Goal: Information Seeking & Learning: Check status

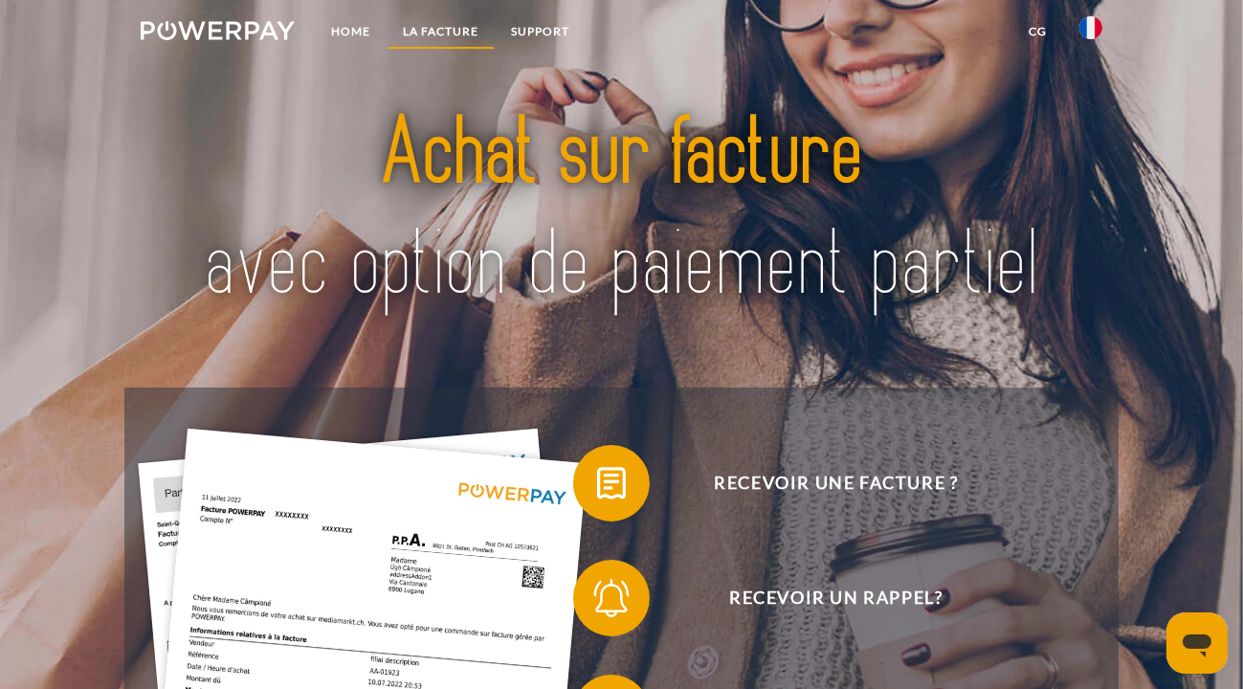
click at [472, 34] on link "LA FACTURE" at bounding box center [441, 31] width 108 height 34
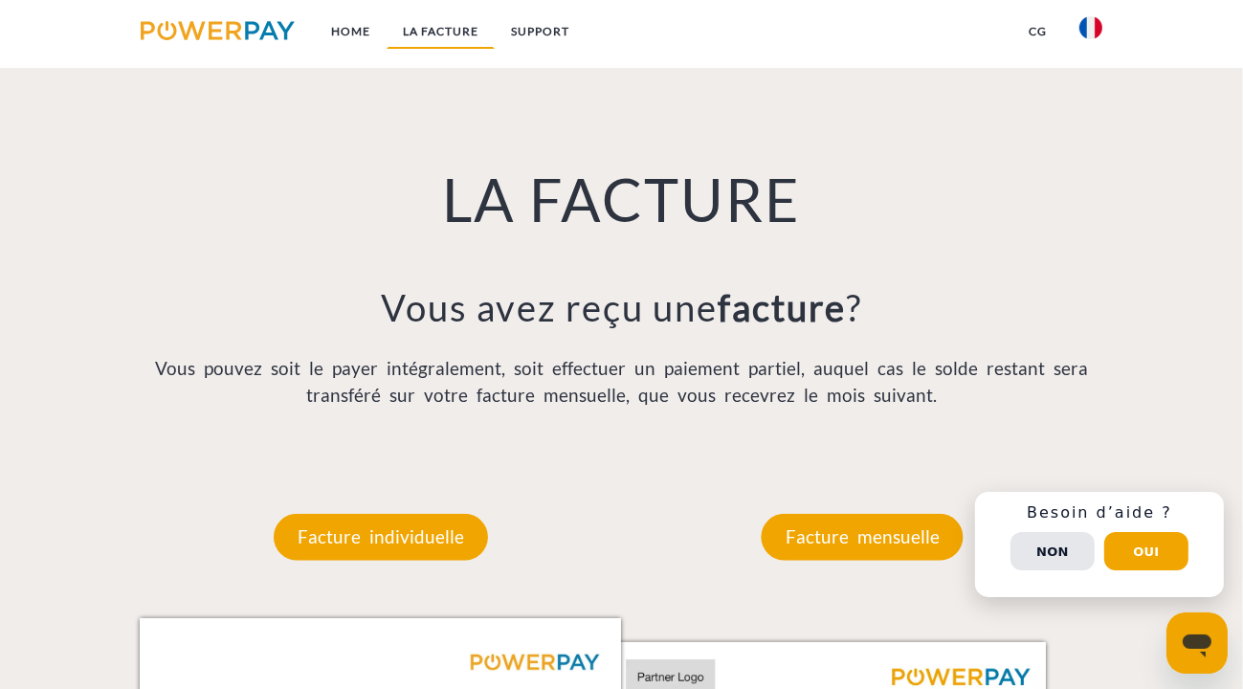
scroll to position [1287, 0]
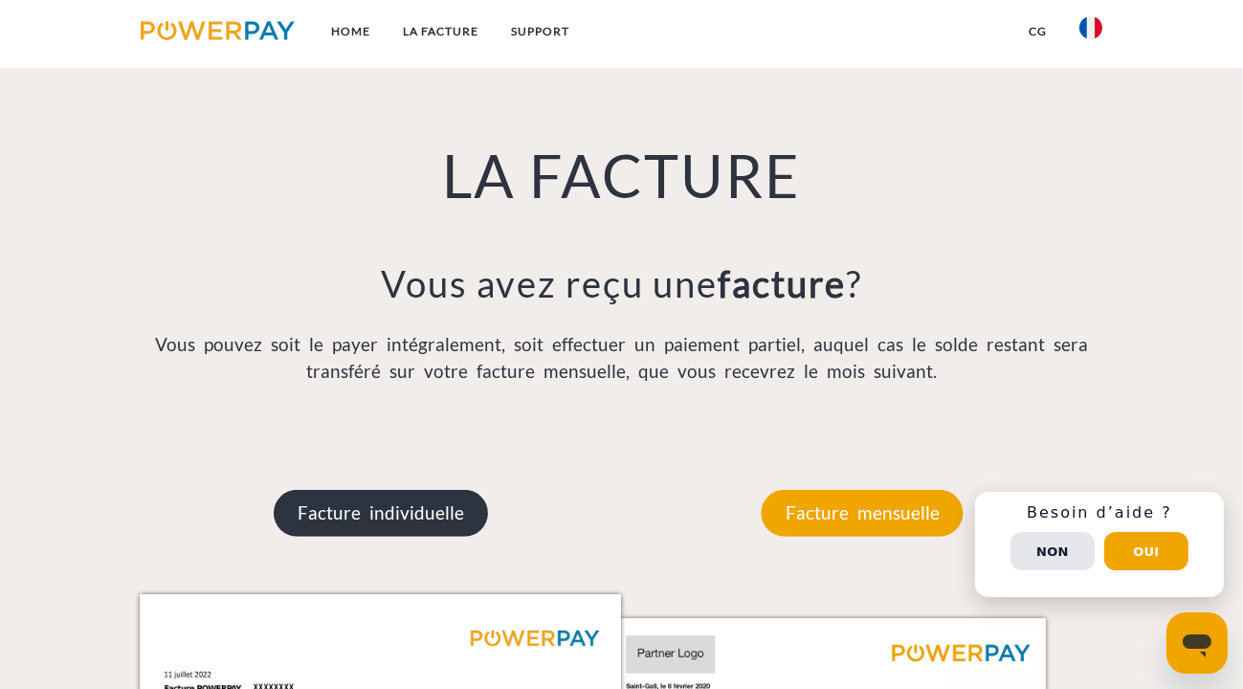
click at [407, 523] on p "Facture individuelle" at bounding box center [381, 513] width 214 height 46
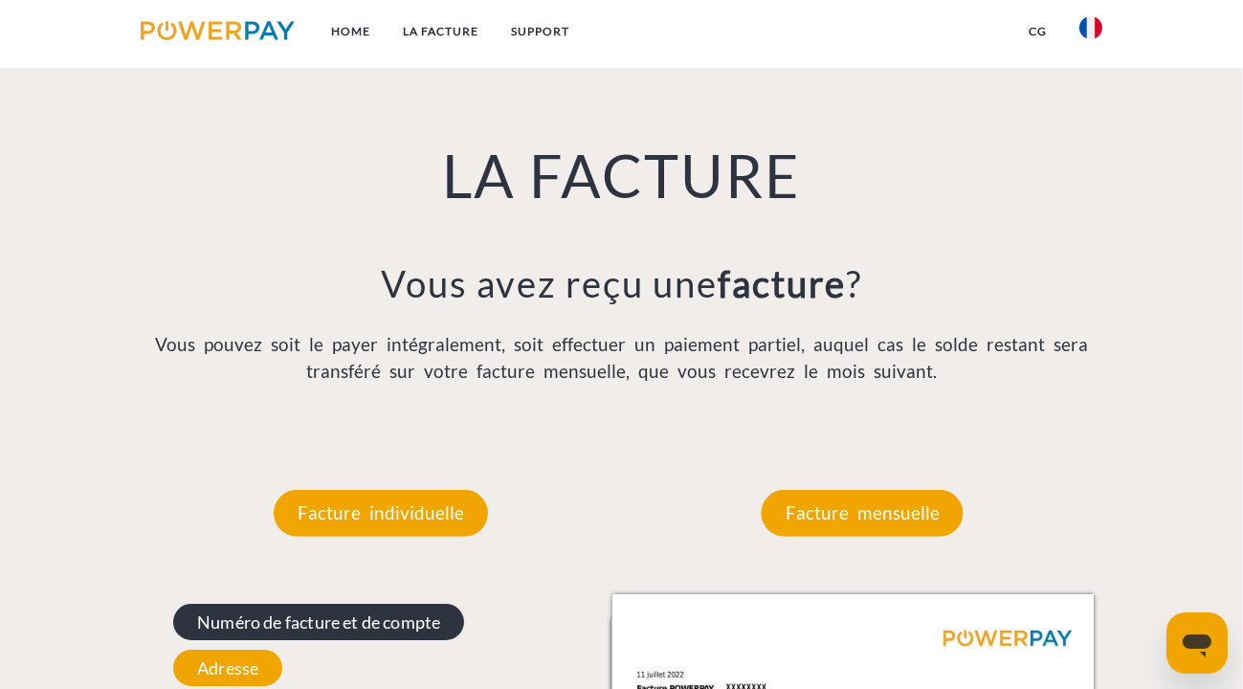
click at [338, 629] on span "Numéro de facture et de compte" at bounding box center [318, 622] width 291 height 36
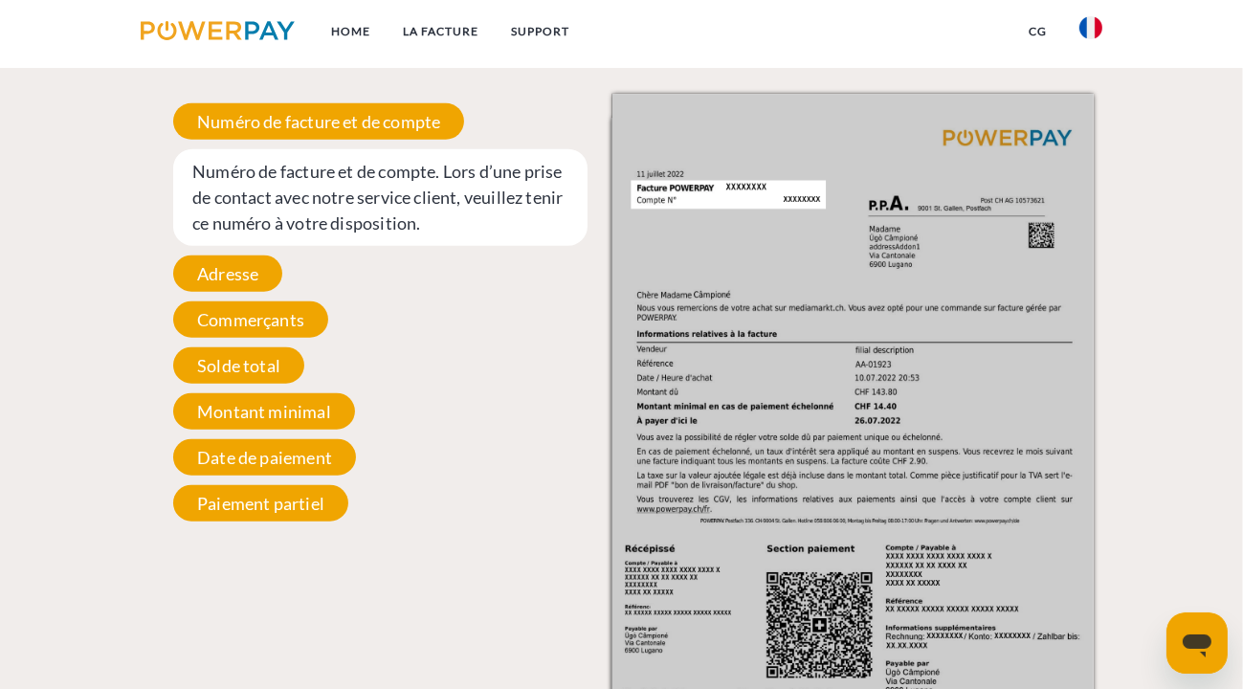
scroll to position [1171, 0]
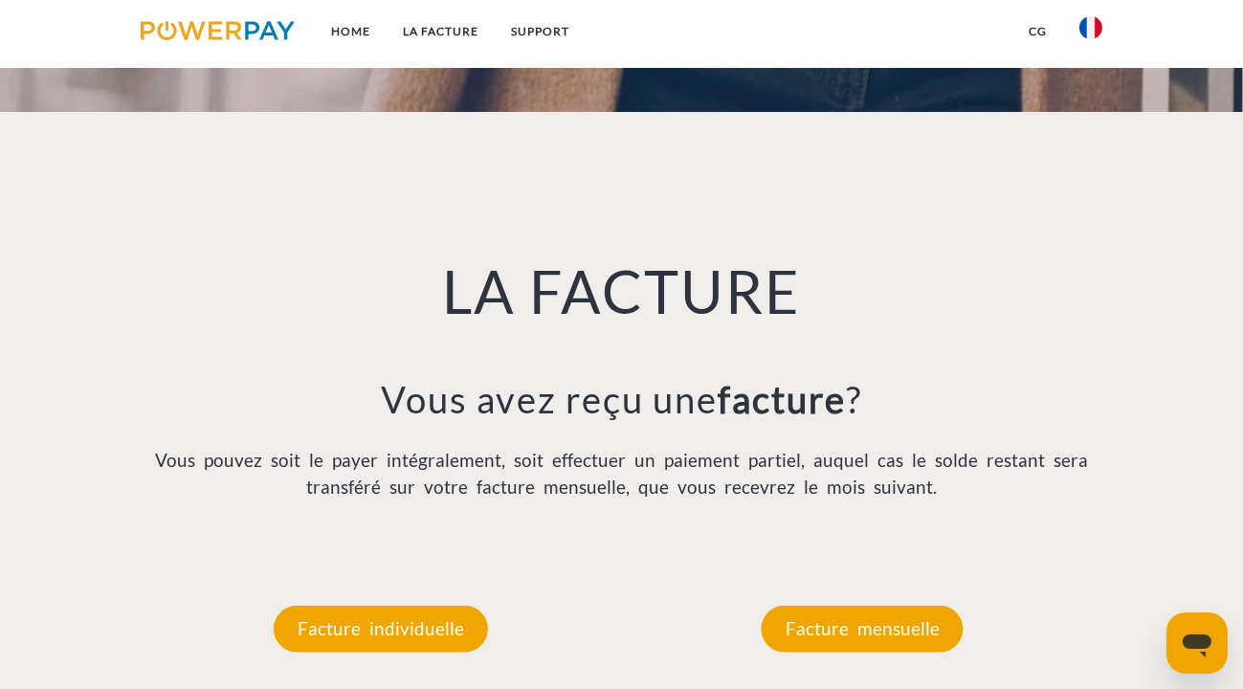
click at [1093, 34] on img at bounding box center [1090, 27] width 23 height 23
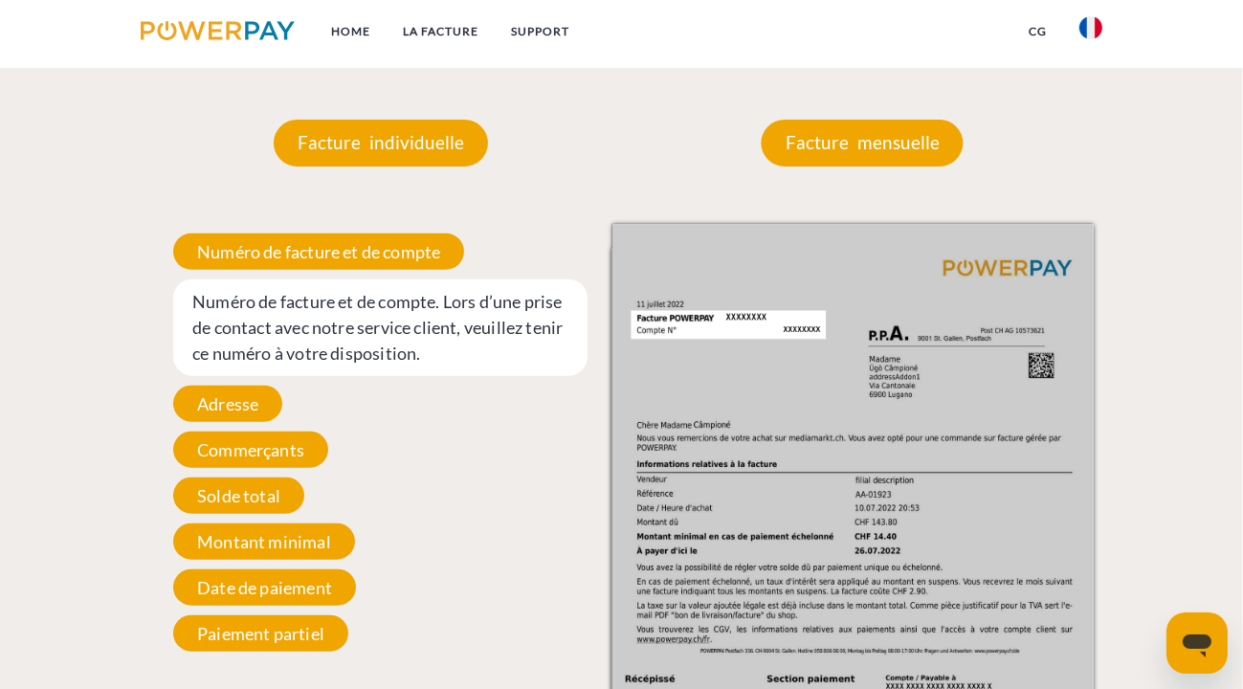
scroll to position [1618, 0]
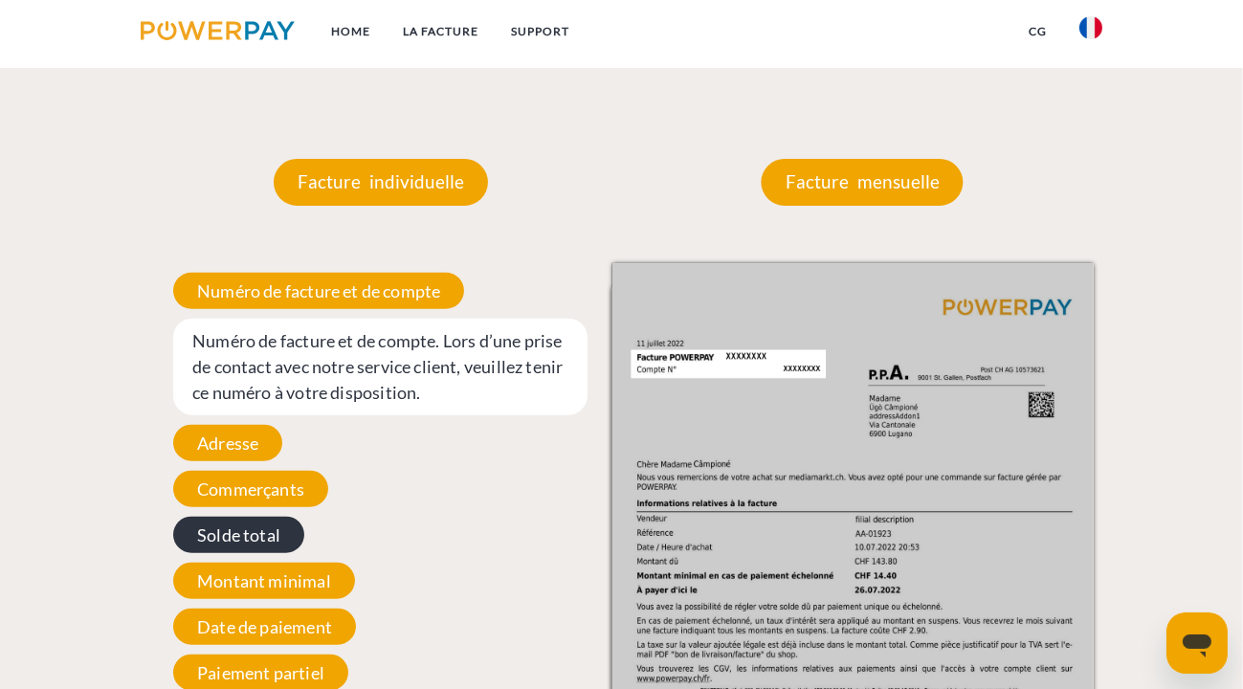
click at [254, 535] on span "Solde total" at bounding box center [238, 535] width 131 height 36
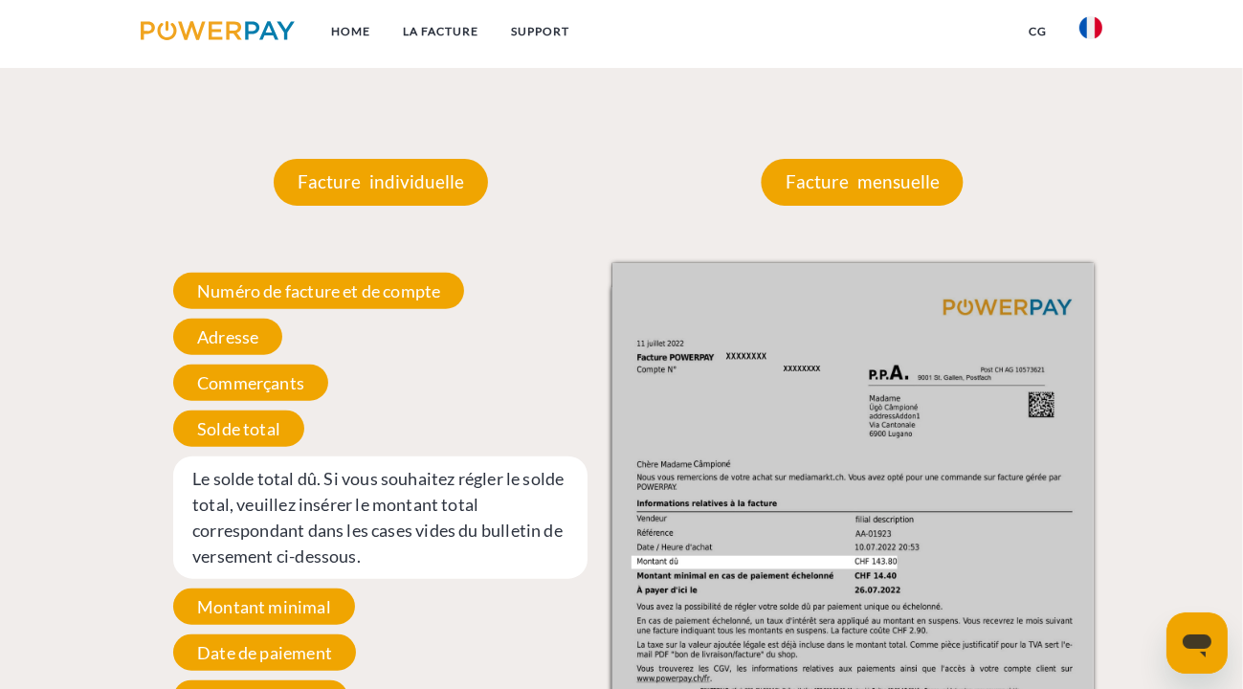
scroll to position [1027, 0]
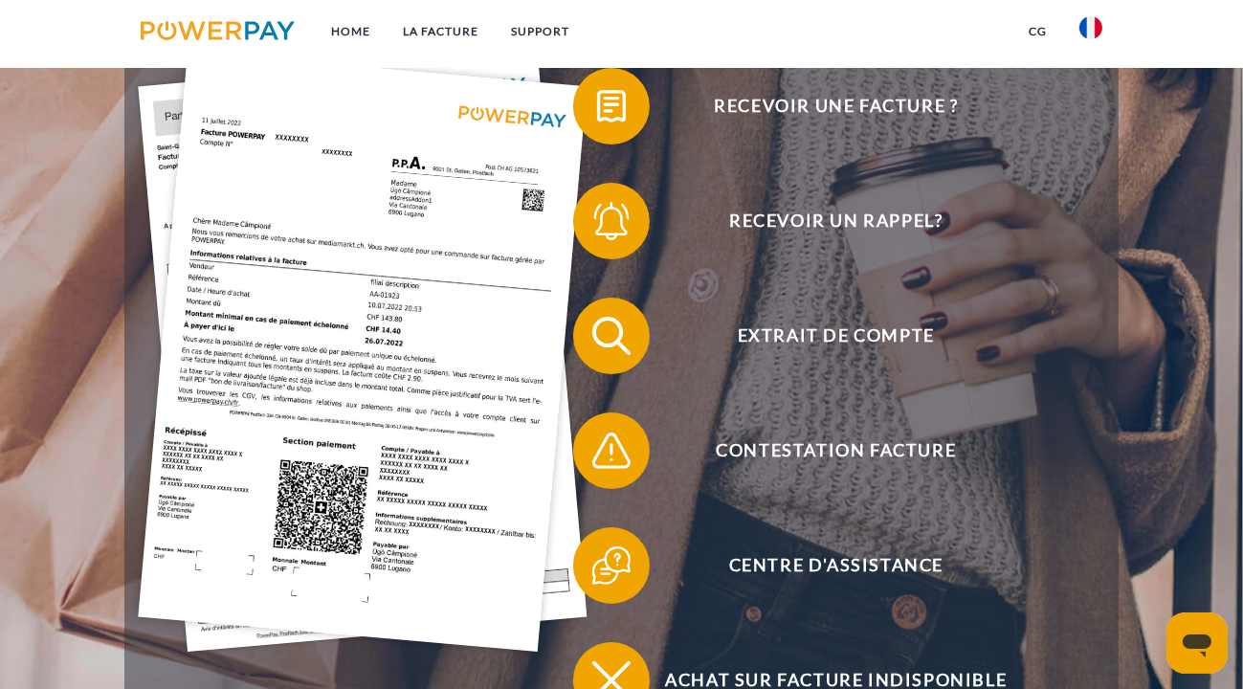
scroll to position [614, 0]
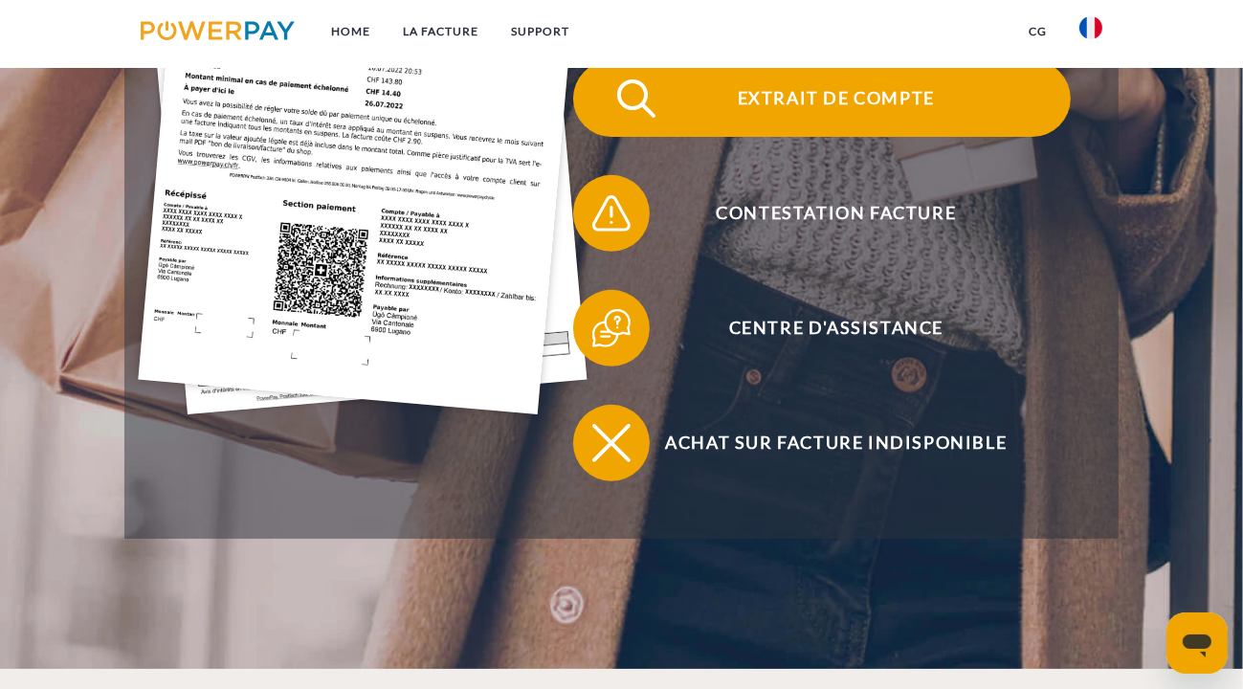
click at [808, 111] on span "Extrait de compte" at bounding box center [836, 98] width 469 height 77
